Goal: Transaction & Acquisition: Purchase product/service

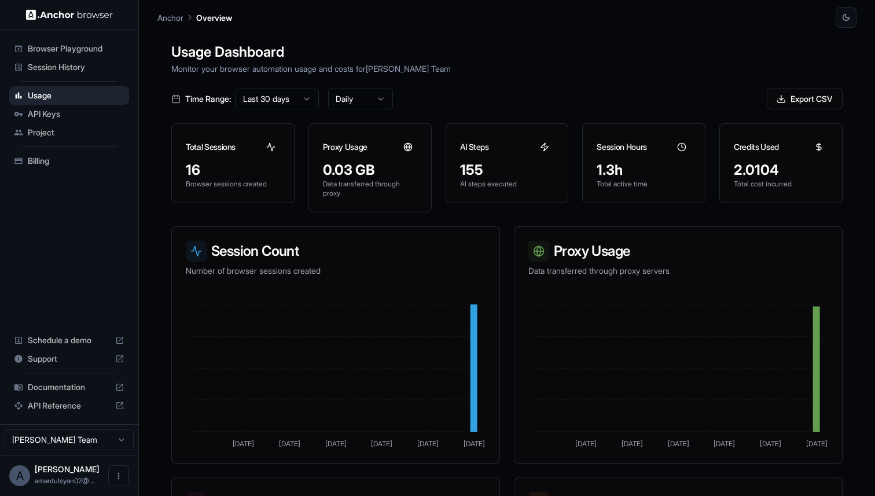
click at [72, 167] on div "Billing" at bounding box center [69, 161] width 120 height 19
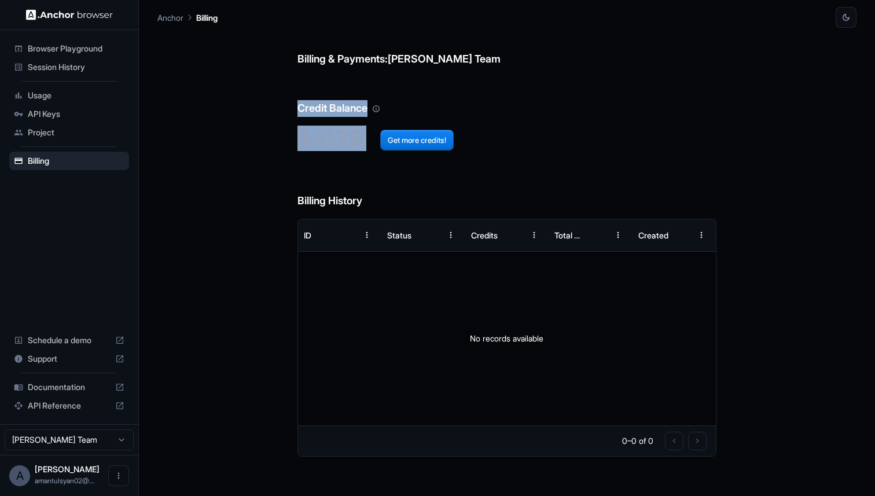
drag, startPoint x: 363, startPoint y: 138, endPoint x: 268, endPoint y: 98, distance: 102.4
click at [269, 100] on div "Billing & Payments: Aman Tulsyan Team Credit Balance $-0.79 Get more credits! B…" at bounding box center [506, 262] width 699 height 468
click at [309, 131] on h2 "$-0.79 Get more credits!" at bounding box center [506, 138] width 419 height 25
click at [406, 138] on button "Get more credits!" at bounding box center [416, 140] width 73 height 21
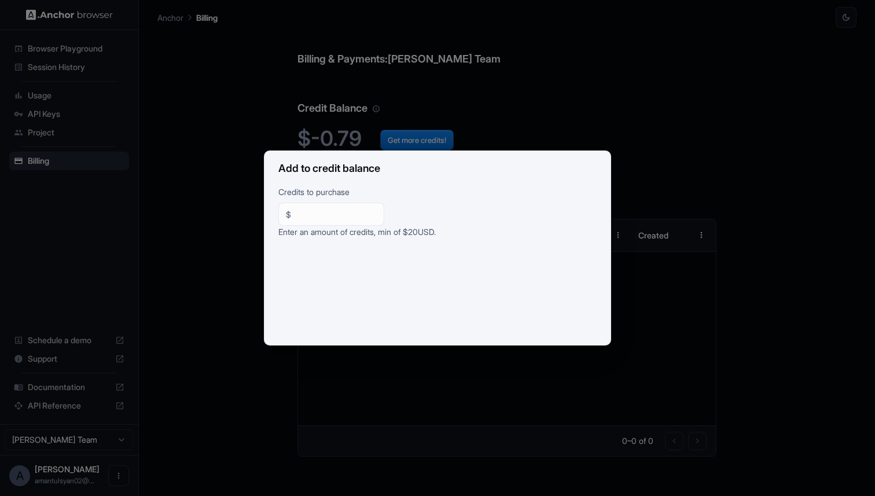
click at [336, 220] on div "$ ** ​" at bounding box center [331, 214] width 106 height 23
click at [377, 189] on p "Credits to purchase" at bounding box center [437, 194] width 318 height 17
click at [360, 214] on input "**" at bounding box center [336, 214] width 81 height 12
type input "**"
click at [408, 201] on p "Credits to purchase" at bounding box center [437, 194] width 318 height 17
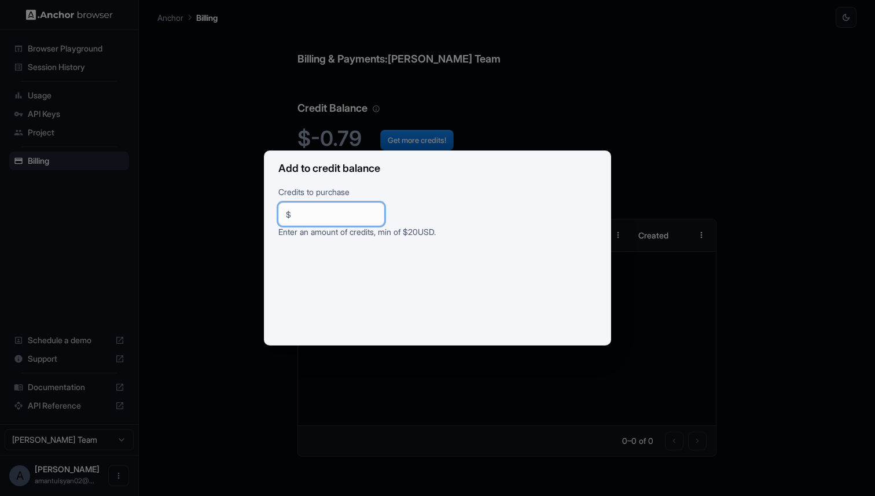
click at [354, 215] on input "**" at bounding box center [336, 214] width 81 height 12
drag, startPoint x: 458, startPoint y: 232, endPoint x: 378, endPoint y: 144, distance: 119.2
click at [374, 149] on div "Add to credit balance Credits to purchase $ ** ​ Enter an amount of credits, mi…" at bounding box center [437, 248] width 875 height 496
click at [407, 185] on h2 "Add to credit balance" at bounding box center [437, 168] width 346 height 35
click at [365, 139] on div "Add to credit balance Credits to purchase $ ** ​ Enter an amount of credits, mi…" at bounding box center [437, 248] width 875 height 496
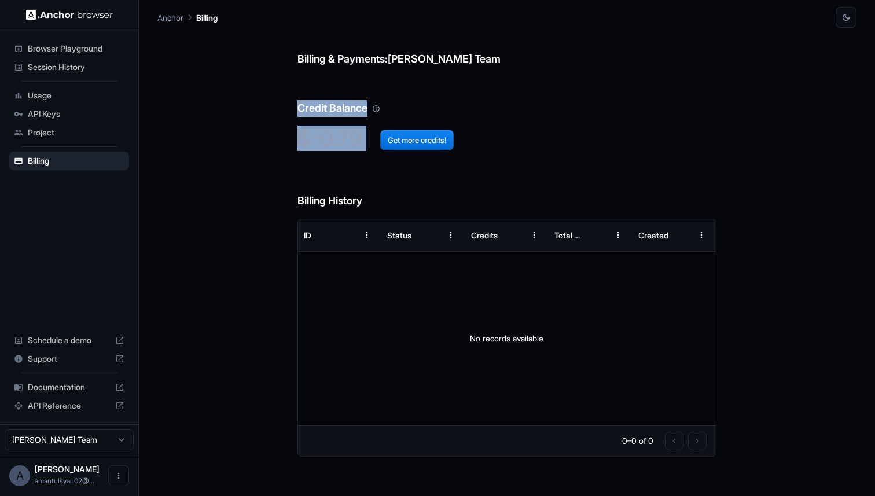
drag, startPoint x: 364, startPoint y: 141, endPoint x: 301, endPoint y: 88, distance: 81.7
click at [301, 90] on div "Billing & Payments: Aman Tulsyan Team Credit Balance $-0.79 Get more credits! B…" at bounding box center [506, 262] width 419 height 468
click at [123, 478] on button "Open menu" at bounding box center [118, 475] width 21 height 21
click at [94, 480] on div at bounding box center [97, 476] width 46 height 12
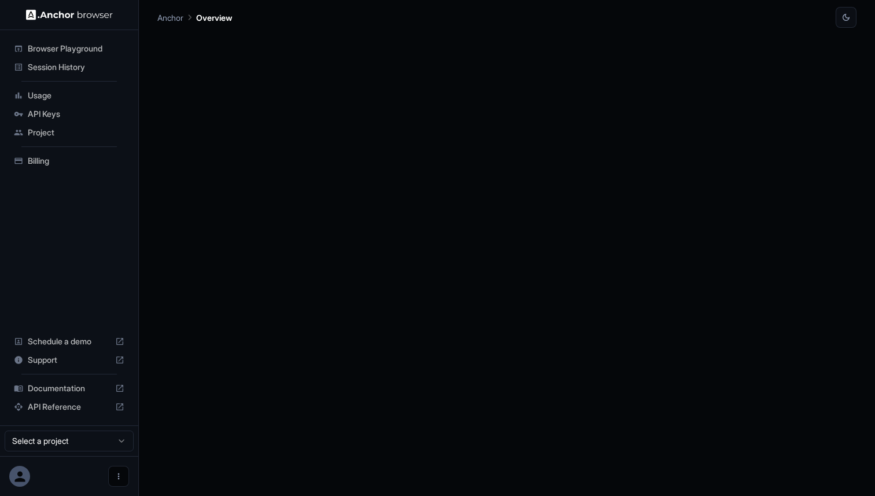
click at [117, 477] on icon "Open menu" at bounding box center [118, 476] width 9 height 9
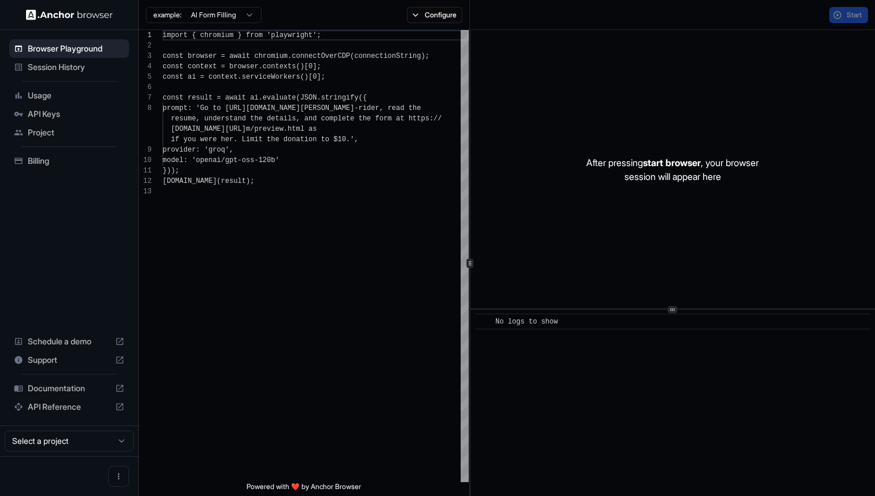
scroll to position [73, 0]
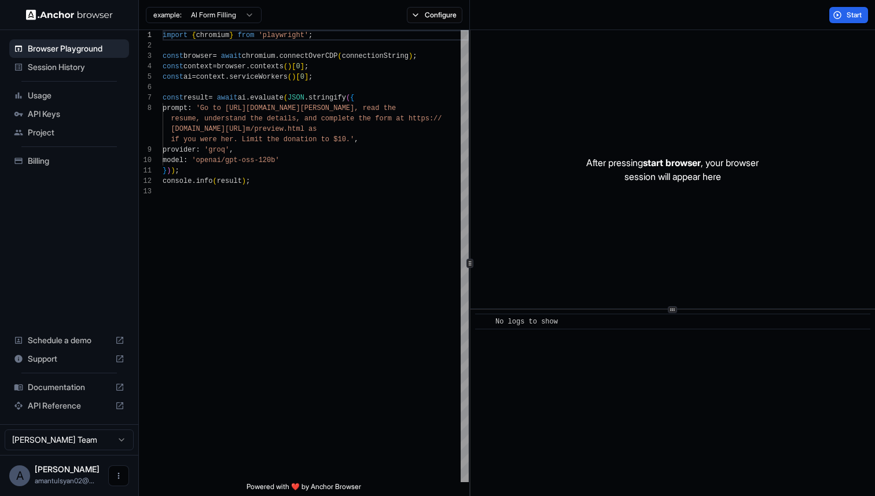
click at [112, 476] on button "Open menu" at bounding box center [118, 475] width 21 height 21
click at [102, 481] on div at bounding box center [97, 476] width 46 height 12
click at [121, 487] on div "A [PERSON_NAME] amantulsyan02@..." at bounding box center [69, 475] width 138 height 41
click at [121, 479] on icon "Open menu" at bounding box center [118, 475] width 9 height 9
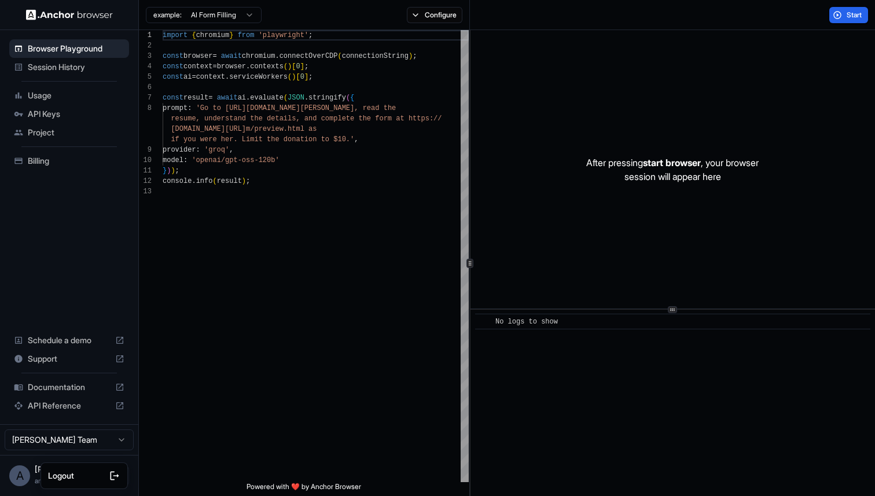
drag, startPoint x: 108, startPoint y: 477, endPoint x: 67, endPoint y: 383, distance: 102.9
click at [67, 384] on div "Logout" at bounding box center [437, 248] width 875 height 496
click at [115, 487] on div "A Aman Tulsyan amantulsyan02@..." at bounding box center [69, 475] width 138 height 41
click at [115, 481] on button "Open menu" at bounding box center [118, 475] width 21 height 21
click at [93, 479] on div at bounding box center [97, 476] width 46 height 12
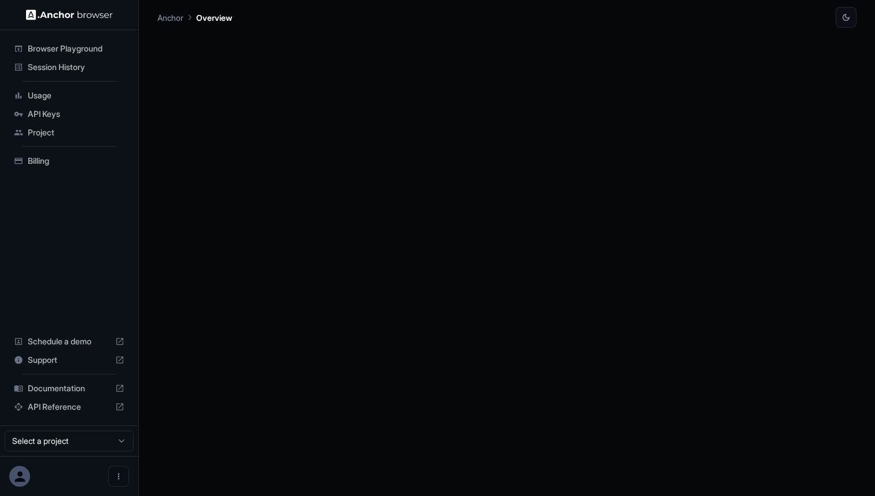
click at [23, 472] on icon at bounding box center [20, 477] width 16 height 16
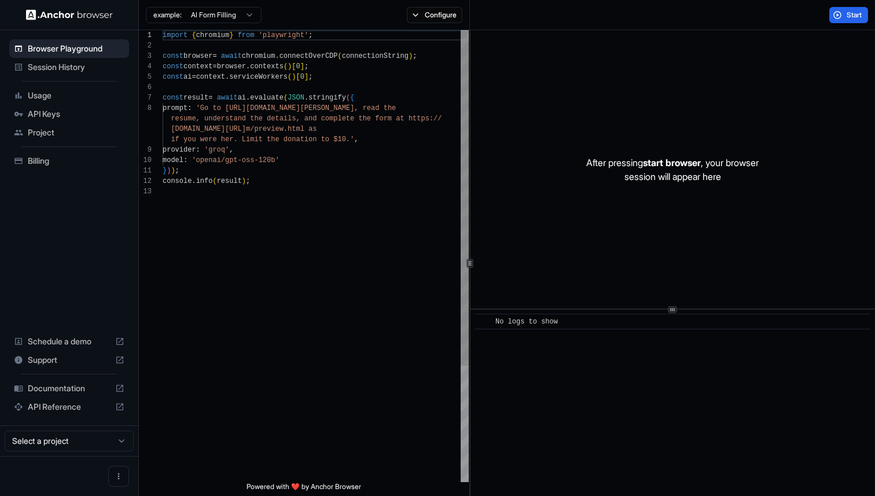
scroll to position [73, 0]
click at [114, 476] on icon "Open menu" at bounding box center [118, 475] width 9 height 9
click at [112, 434] on div at bounding box center [437, 248] width 875 height 496
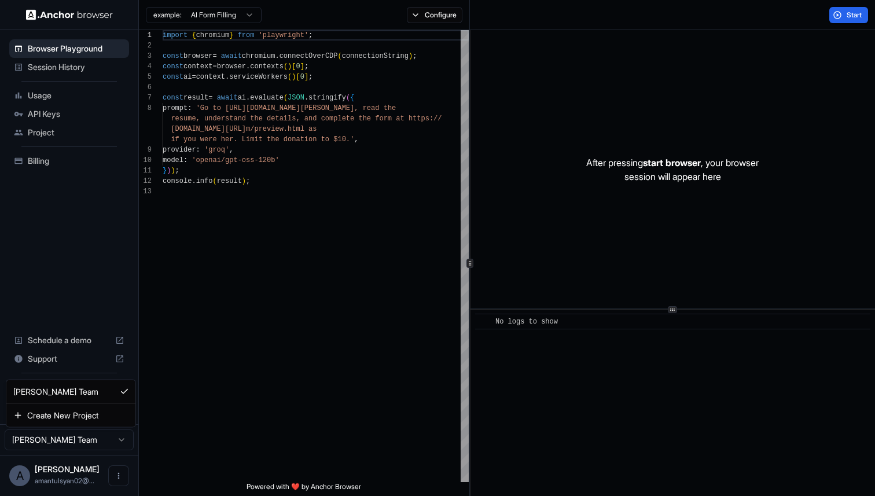
click at [113, 437] on html "Browser Playground Session History Usage API Keys Project Billing Schedule a de…" at bounding box center [437, 248] width 875 height 496
click at [119, 475] on icon "Open menu" at bounding box center [118, 475] width 9 height 9
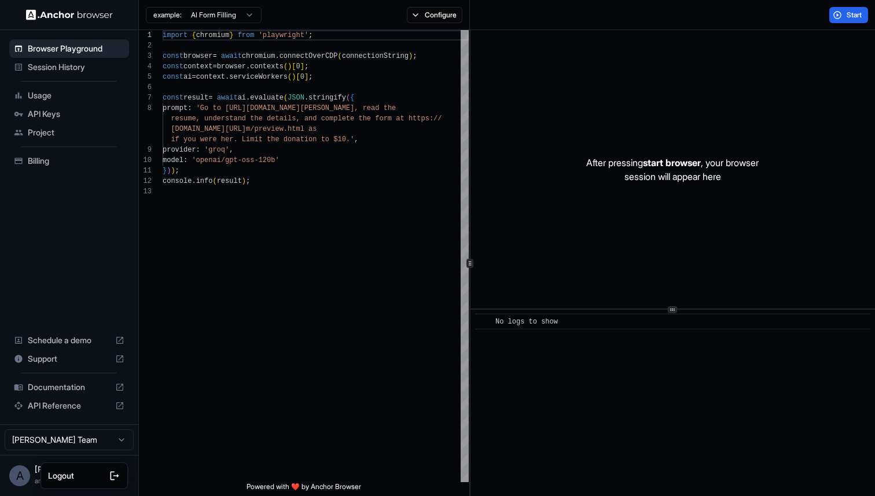
click at [102, 478] on div at bounding box center [97, 476] width 46 height 12
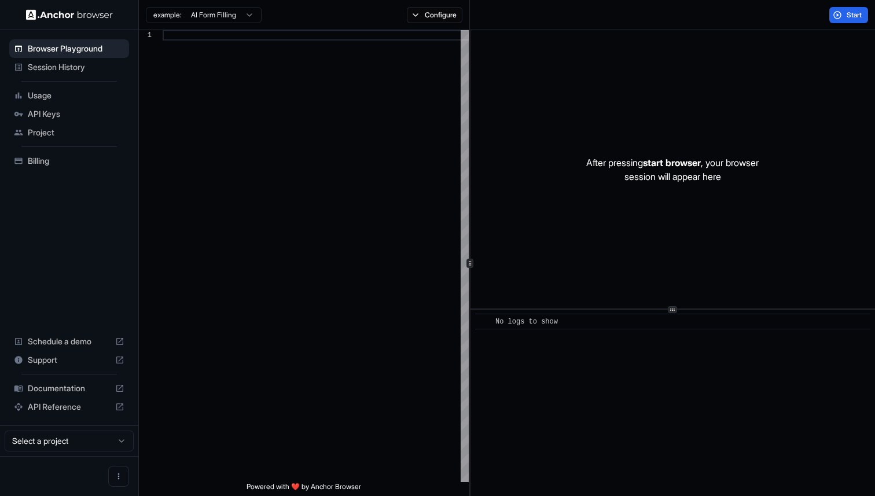
scroll to position [73, 0]
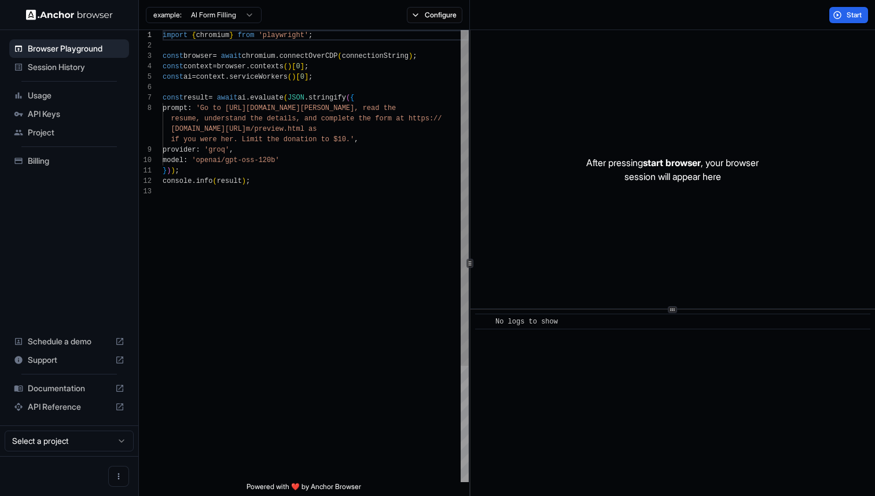
scroll to position [73, 0]
click at [111, 472] on button "Open menu" at bounding box center [118, 475] width 21 height 21
click at [106, 473] on div at bounding box center [97, 476] width 46 height 12
type textarea "**********"
